Goal: Task Accomplishment & Management: Complete application form

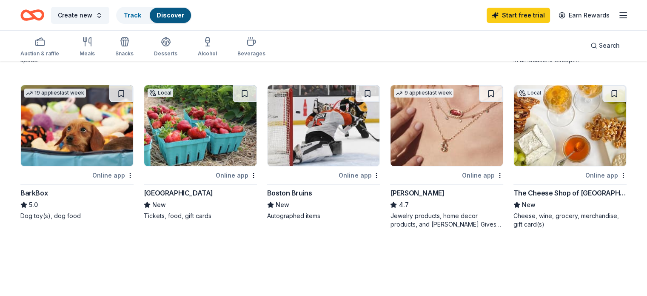
scroll to position [213, 0]
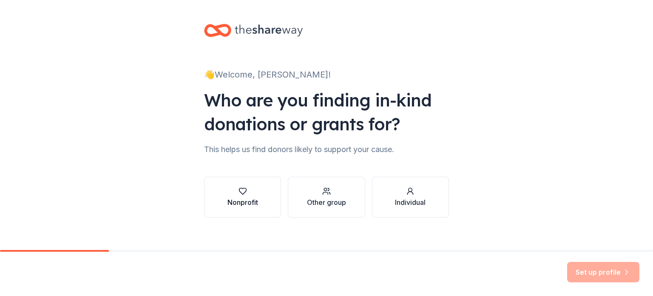
click at [240, 204] on div "Nonprofit" at bounding box center [243, 202] width 31 height 10
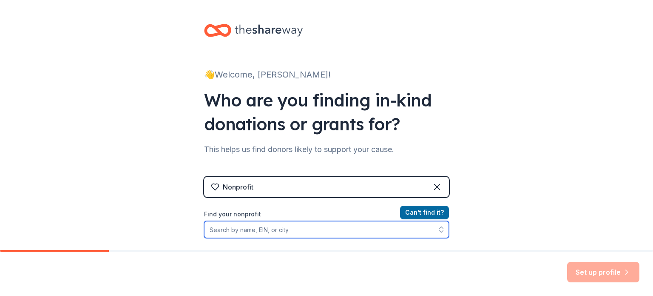
click at [251, 231] on input "Find your nonprofit" at bounding box center [326, 229] width 245 height 17
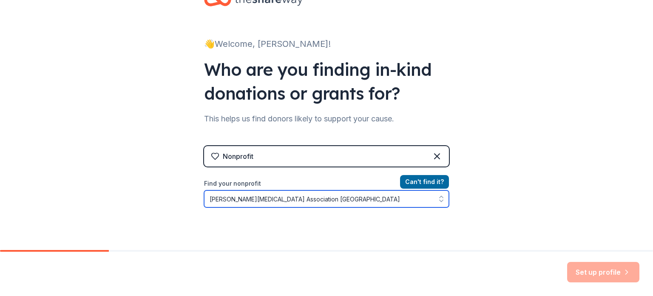
scroll to position [114, 0]
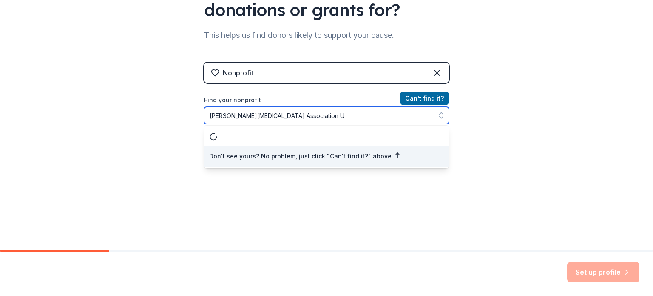
type input "Prader Willi Syndrome Association"
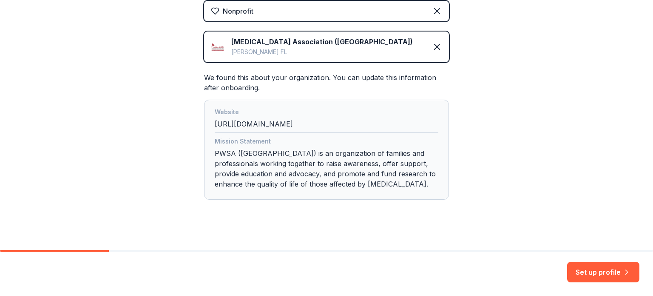
scroll to position [183, 0]
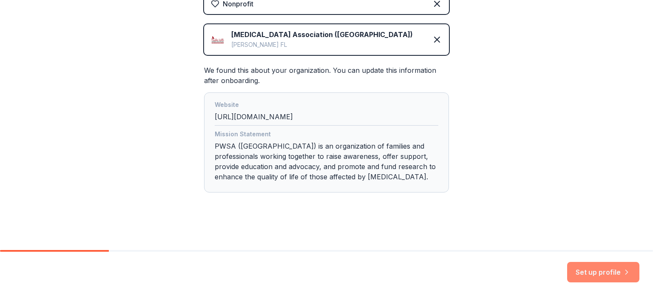
click at [608, 271] on button "Set up profile" at bounding box center [604, 272] width 72 height 20
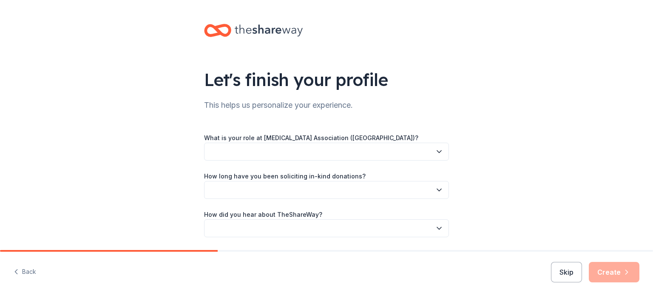
click at [337, 147] on button "button" at bounding box center [326, 152] width 245 height 18
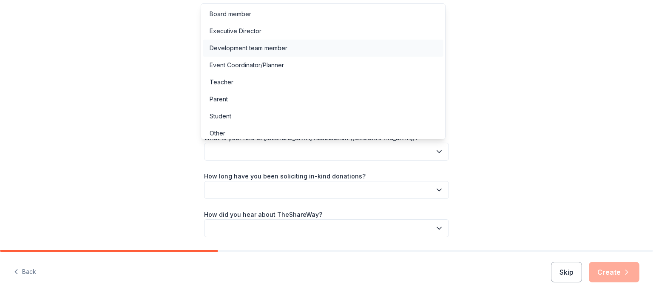
scroll to position [4, 0]
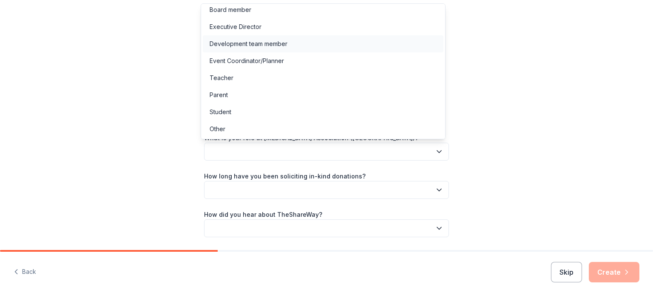
click at [269, 39] on div "Development team member" at bounding box center [249, 44] width 78 height 10
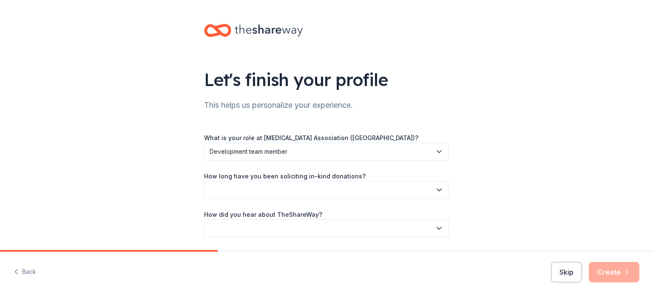
click at [298, 184] on button "button" at bounding box center [326, 190] width 245 height 18
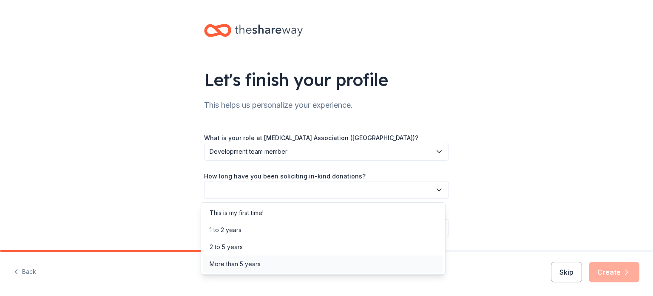
click at [248, 260] on div "More than 5 years" at bounding box center [235, 264] width 51 height 10
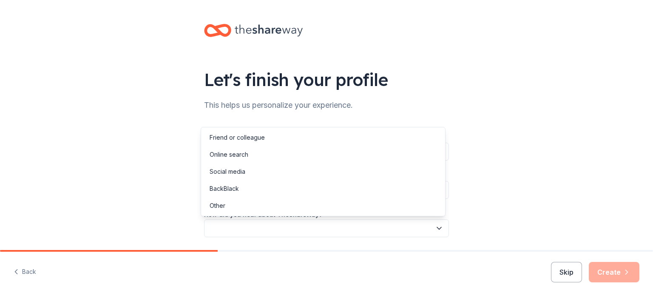
click at [249, 228] on button "button" at bounding box center [326, 228] width 245 height 18
click at [231, 199] on div "Other" at bounding box center [323, 205] width 241 height 17
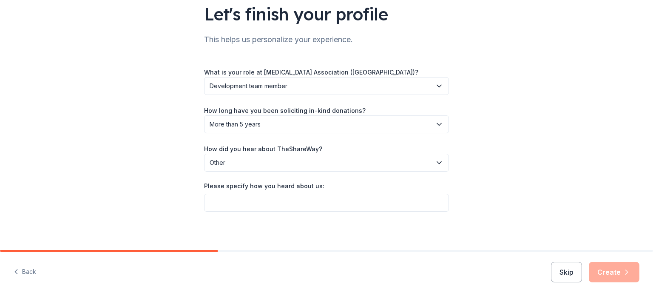
scroll to position [68, 0]
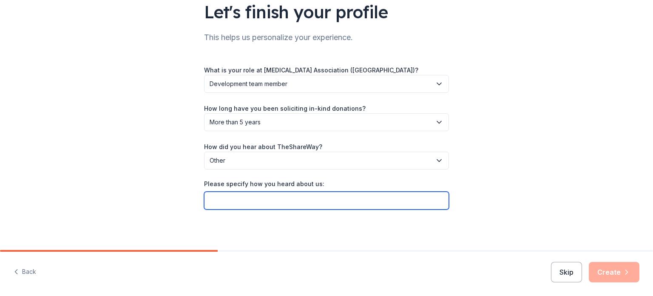
click at [346, 201] on input "Please specify how you heard about us:" at bounding box center [326, 200] width 245 height 18
type input "friend"
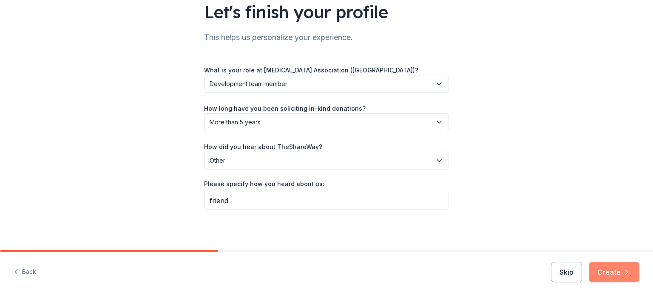
click at [613, 271] on button "Create" at bounding box center [614, 272] width 51 height 20
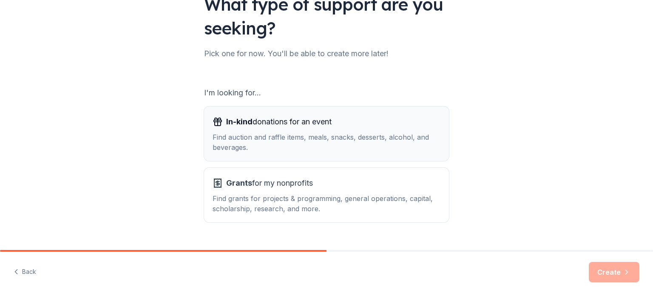
scroll to position [94, 0]
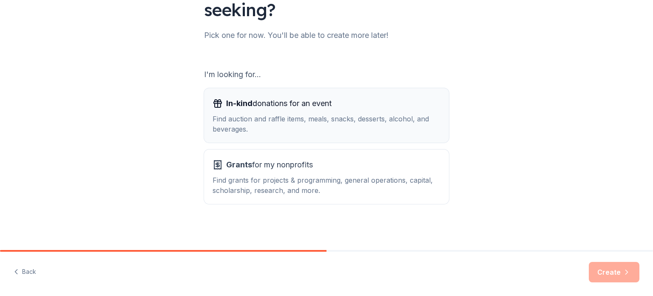
click at [317, 127] on div "Find auction and raffle items, meals, snacks, desserts, alcohol, and beverages." at bounding box center [327, 124] width 228 height 20
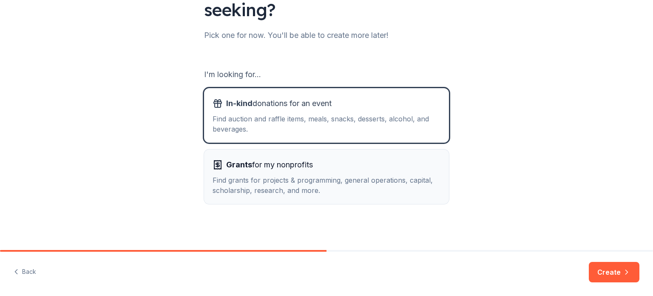
click at [307, 177] on div "Find grants for projects & programming, general operations, capital, scholarshi…" at bounding box center [327, 185] width 228 height 20
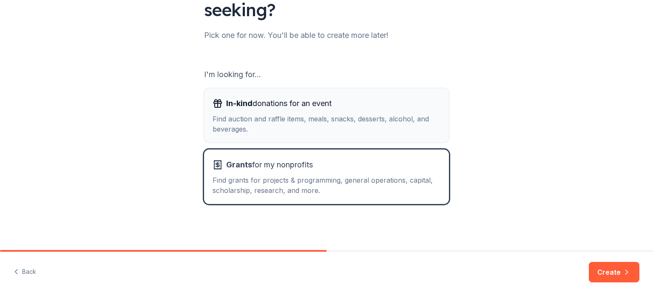
click at [317, 125] on div "Find auction and raffle items, meals, snacks, desserts, alcohol, and beverages." at bounding box center [327, 124] width 228 height 20
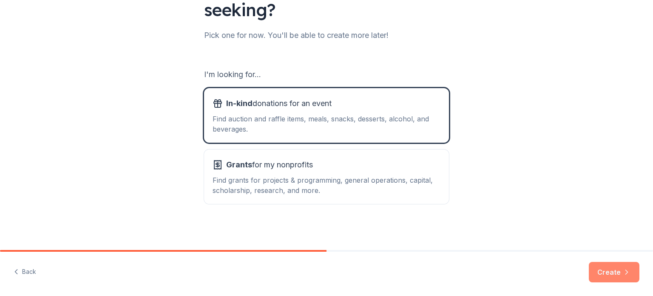
click at [613, 271] on button "Create" at bounding box center [614, 272] width 51 height 20
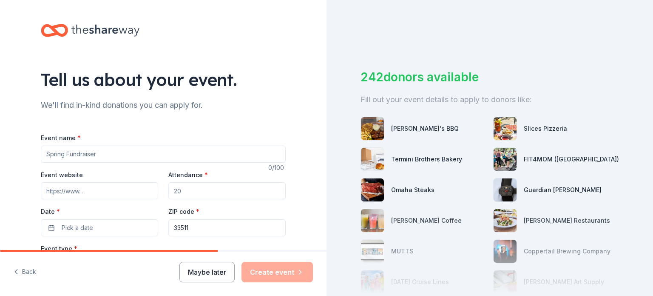
click at [87, 157] on input "Event name *" at bounding box center [163, 154] width 245 height 17
type input "50th Anniversary Journey of Hope Gala"
click at [255, 194] on input "Attendance *" at bounding box center [226, 190] width 117 height 17
type input "250"
click at [102, 220] on button "Pick a date" at bounding box center [99, 227] width 117 height 17
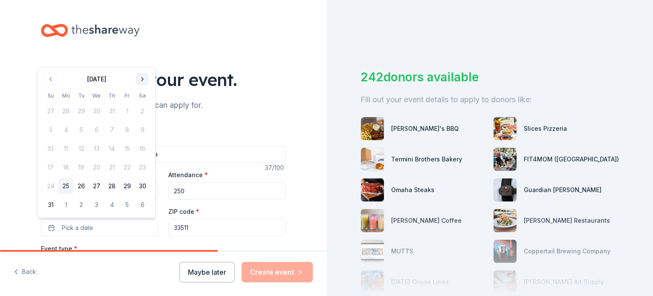
click at [140, 77] on button "Go to next month" at bounding box center [143, 79] width 12 height 12
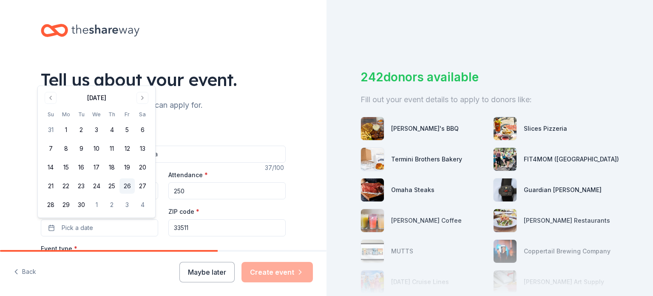
click at [132, 184] on button "26" at bounding box center [127, 185] width 15 height 15
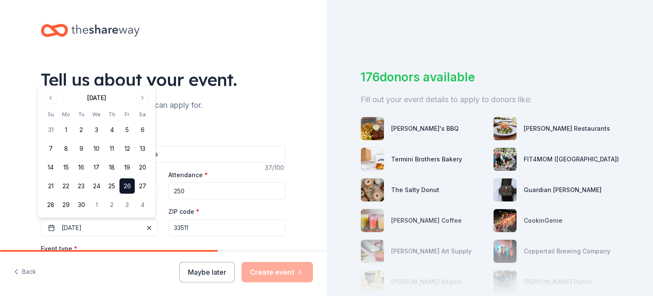
click at [262, 222] on input "33511" at bounding box center [226, 227] width 117 height 17
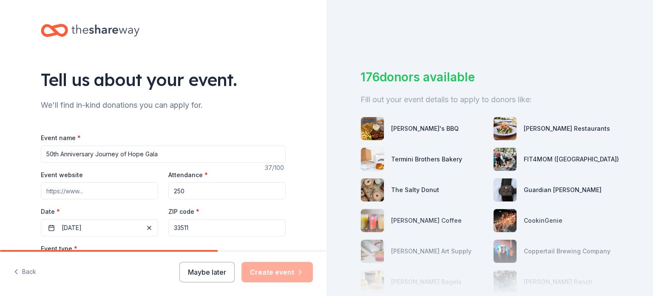
click at [103, 191] on input "Event website" at bounding box center [99, 190] width 117 height 17
paste input "https://give.pwsausa.org/event/pwsausa-50th-anniversary-journey-of-hope-celebra…"
type input "https://give.pwsausa.org/event/pwsausa-50th-anniversary-journey-of-hope-celebra…"
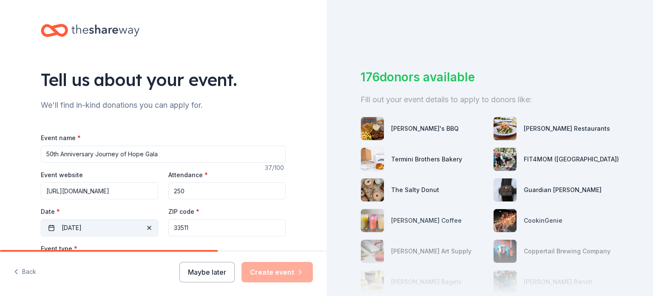
drag, startPoint x: 200, startPoint y: 230, endPoint x: 147, endPoint y: 221, distance: 54.4
click at [147, 221] on div "Event website https://give.pwsausa.org/event/pwsausa-50th-anniversary-journey-o…" at bounding box center [163, 202] width 245 height 67
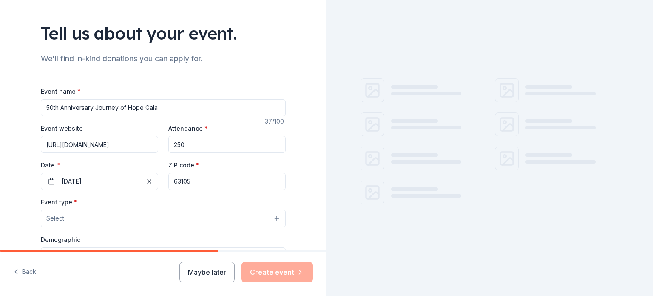
scroll to position [85, 0]
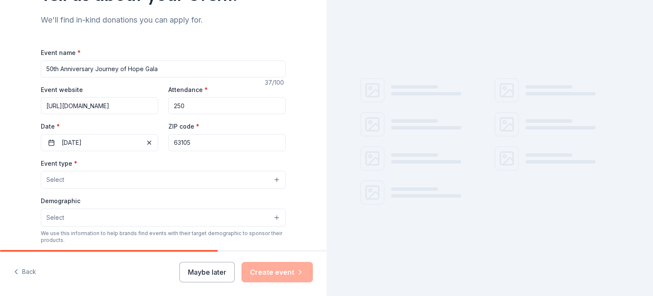
type input "63105"
click at [149, 177] on button "Select" at bounding box center [163, 180] width 245 height 18
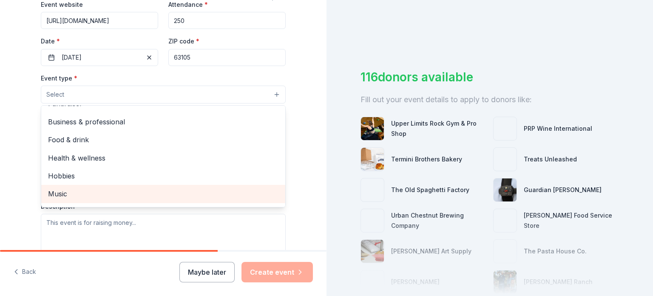
scroll to position [0, 0]
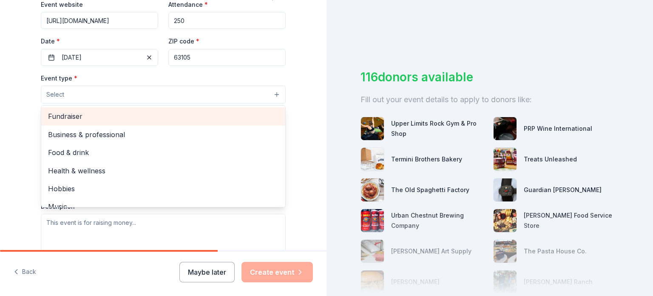
click at [104, 114] on span "Fundraiser" at bounding box center [163, 116] width 231 height 11
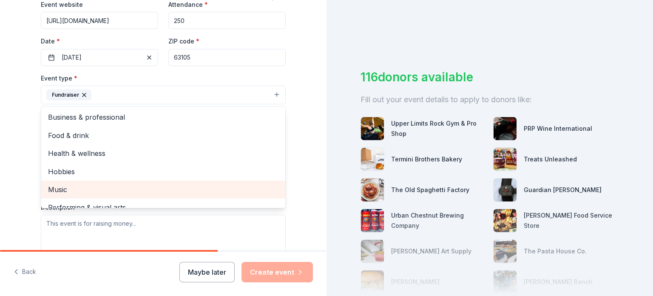
click at [103, 188] on span "Music" at bounding box center [163, 189] width 231 height 11
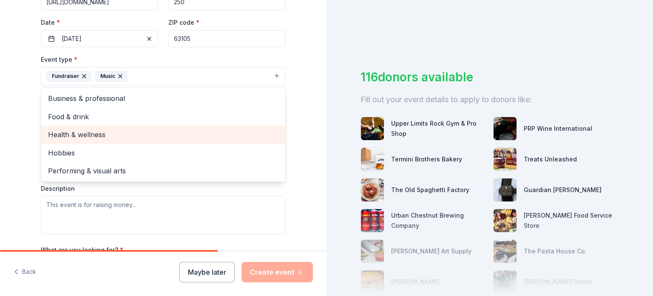
scroll to position [170, 0]
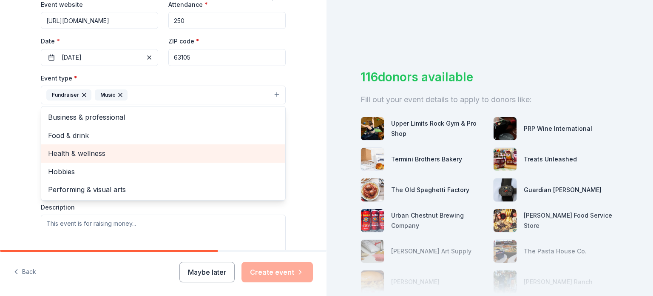
click at [101, 149] on span "Health & wellness" at bounding box center [163, 153] width 231 height 11
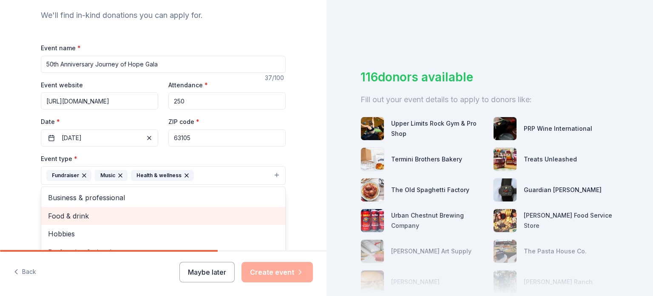
scroll to position [85, 0]
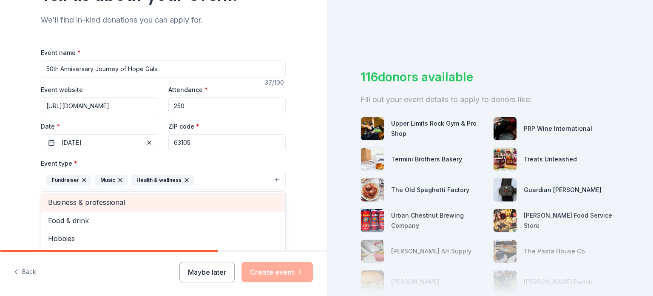
click at [104, 203] on span "Business & professional" at bounding box center [163, 202] width 231 height 11
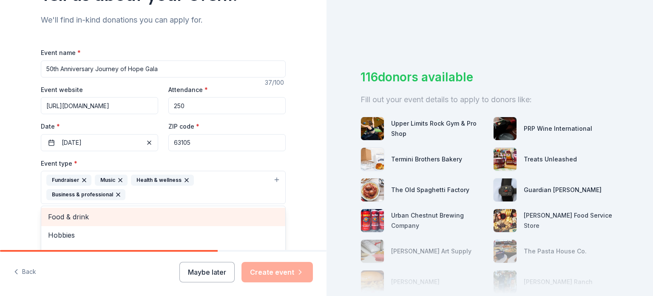
click at [299, 188] on div "Tell us about your event. We'll find in-kind donations you can apply for. Event…" at bounding box center [163, 206] width 327 height 582
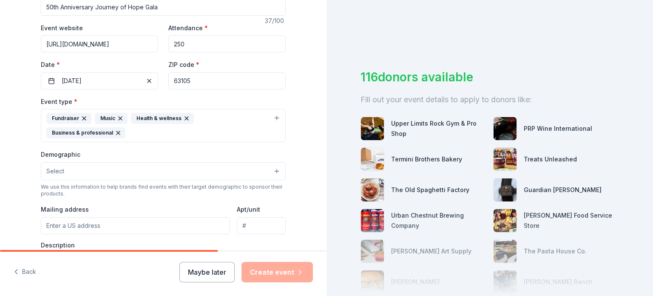
scroll to position [170, 0]
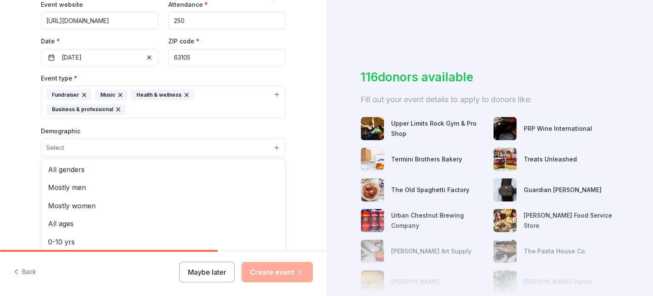
click at [148, 144] on button "Select" at bounding box center [163, 148] width 245 height 18
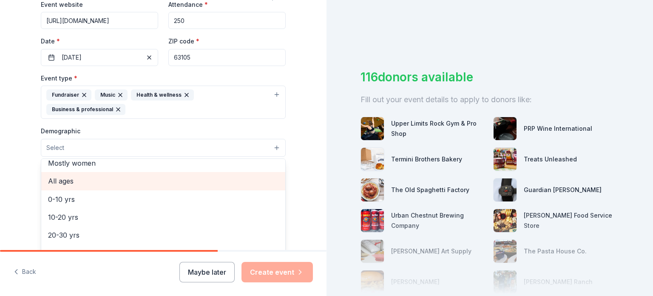
scroll to position [128, 0]
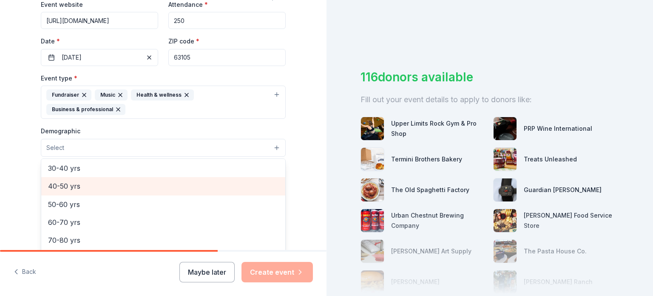
click at [98, 191] on span "40-50 yrs" at bounding box center [163, 185] width 231 height 11
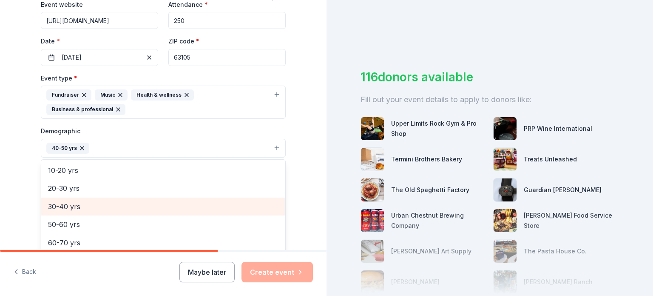
scroll to position [76, 0]
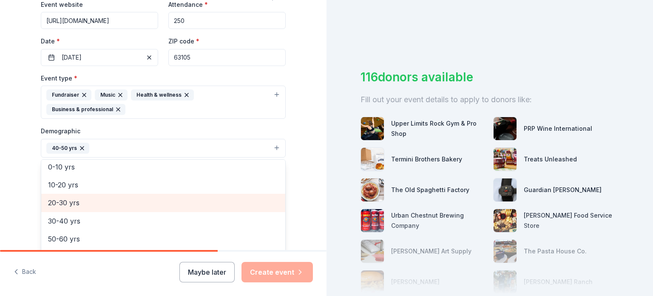
click at [80, 200] on span "20-30 yrs" at bounding box center [163, 202] width 231 height 11
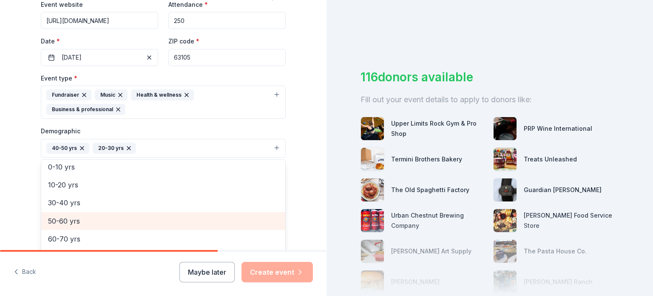
click at [80, 217] on span "50-60 yrs" at bounding box center [163, 220] width 231 height 11
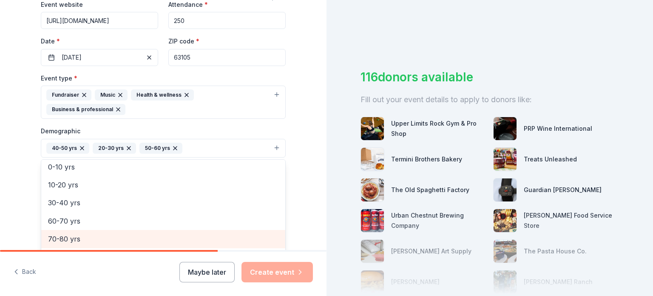
click at [80, 234] on span "70-80 yrs" at bounding box center [163, 238] width 231 height 11
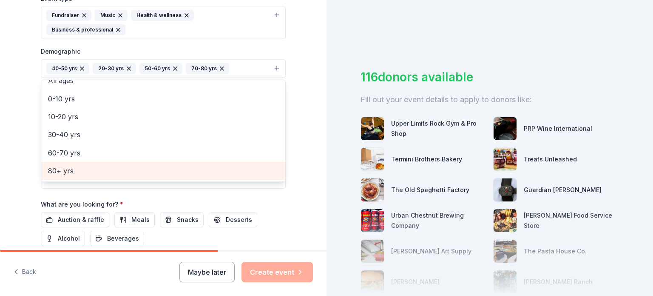
scroll to position [255, 0]
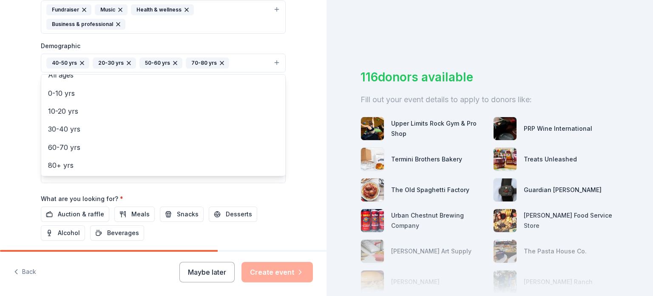
click at [69, 211] on div "Event name * 50th Anniversary Journey of Hope Gala 37 /100 Event website https:…" at bounding box center [163, 81] width 245 height 409
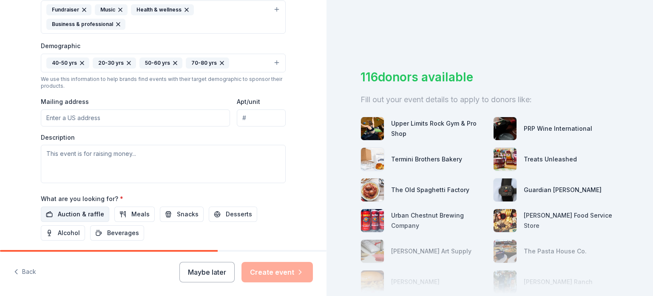
click at [65, 216] on span "Auction & raffle" at bounding box center [81, 214] width 46 height 10
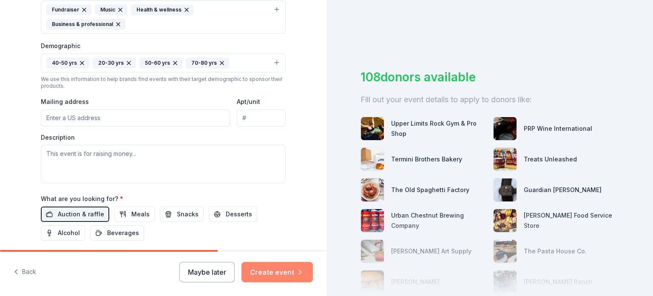
click at [278, 276] on button "Create event" at bounding box center [277, 272] width 71 height 20
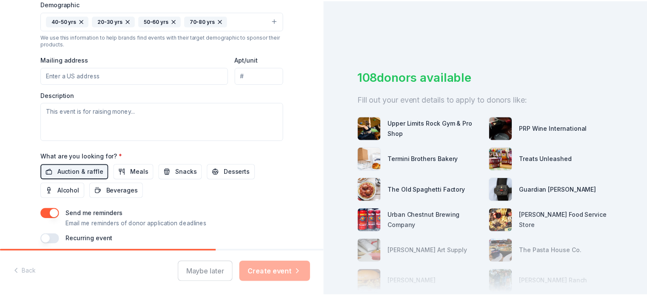
scroll to position [332, 0]
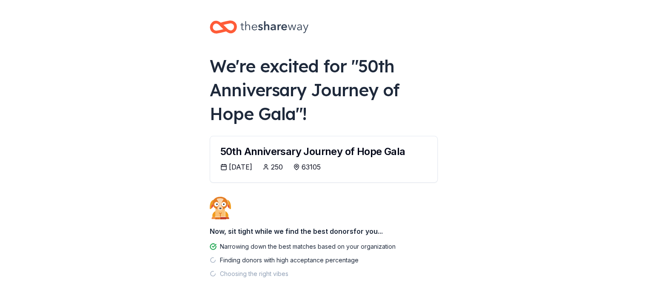
scroll to position [39, 0]
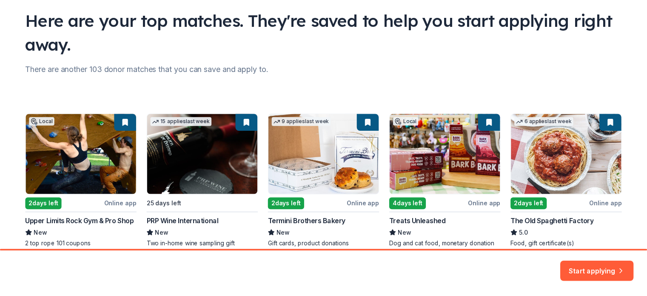
scroll to position [108, 0]
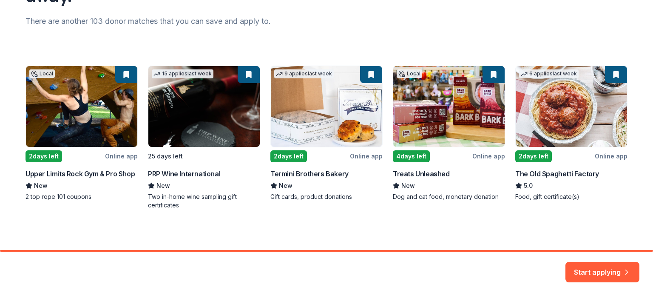
drag, startPoint x: 619, startPoint y: 246, endPoint x: 653, endPoint y: 237, distance: 35.7
click at [653, 237] on div "Here are your top matches. They're saved to help you start applying right away.…" at bounding box center [326, 148] width 653 height 296
click at [611, 268] on button "Start applying" at bounding box center [603, 267] width 74 height 20
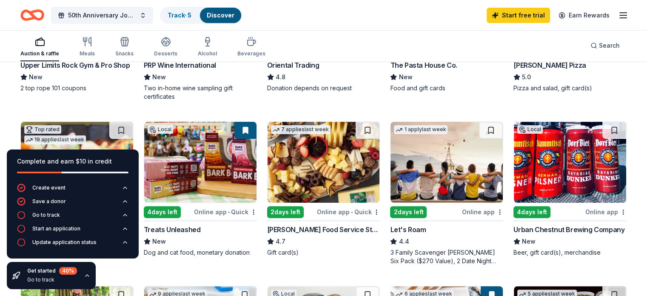
scroll to position [213, 0]
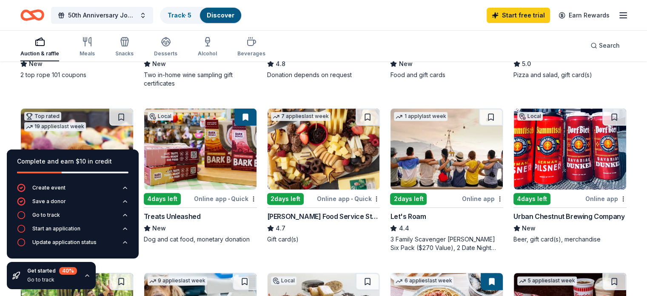
click at [579, 162] on img at bounding box center [570, 148] width 112 height 81
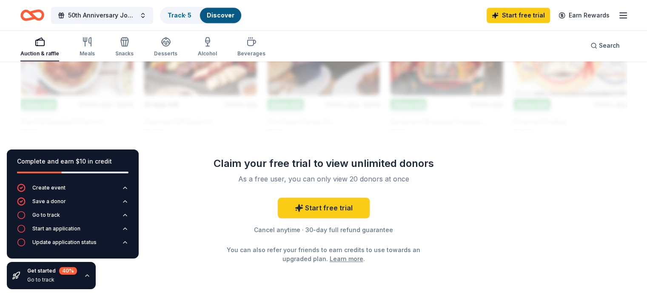
scroll to position [808, 0]
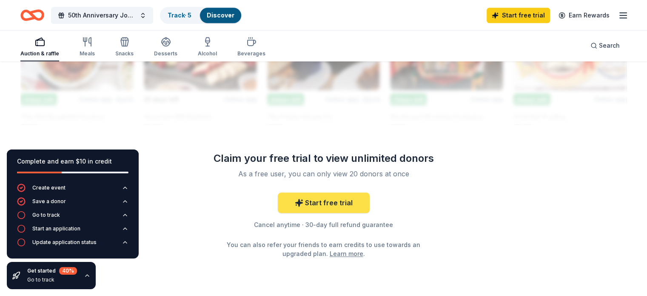
click at [317, 200] on link "Start free trial" at bounding box center [324, 202] width 92 height 20
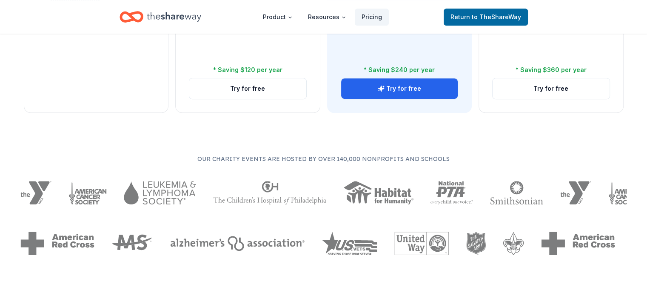
scroll to position [425, 0]
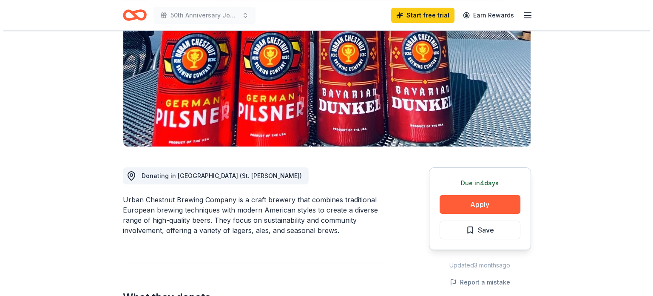
scroll to position [128, 0]
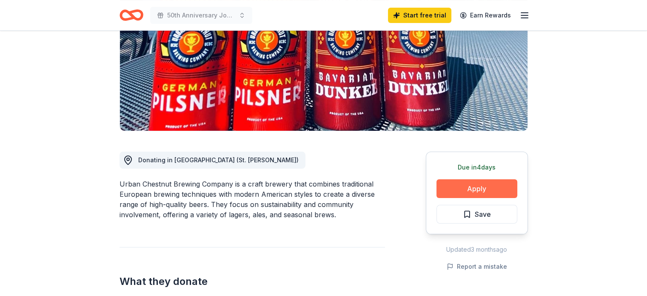
click at [477, 187] on button "Apply" at bounding box center [477, 188] width 81 height 19
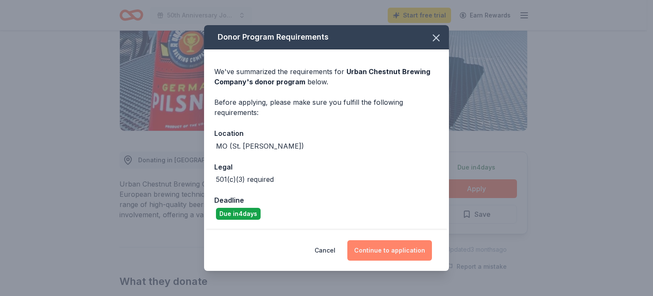
click at [403, 254] on button "Continue to application" at bounding box center [390, 250] width 85 height 20
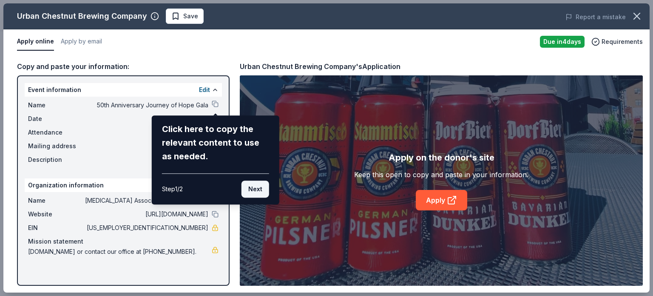
click at [250, 188] on button "Next" at bounding box center [256, 188] width 28 height 17
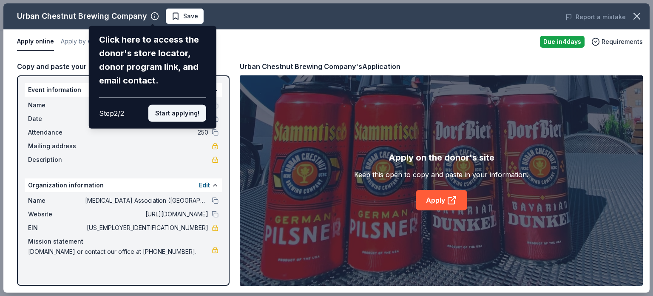
click at [180, 114] on button "Start applying!" at bounding box center [177, 113] width 58 height 17
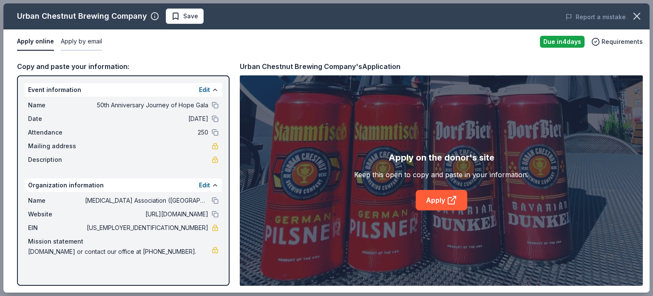
click at [89, 38] on button "Apply by email" at bounding box center [81, 42] width 41 height 18
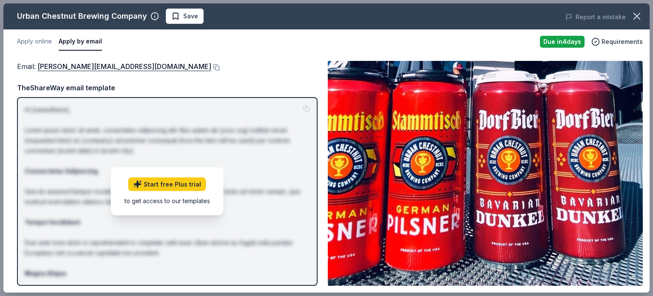
click at [187, 79] on div "Email : [PERSON_NAME][EMAIL_ADDRESS][DOMAIN_NAME] TheShareWay email template Hi…" at bounding box center [167, 173] width 301 height 225
